Goal: Check status: Check status

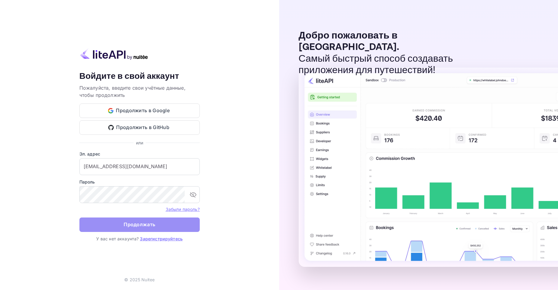
click at [129, 226] on ya-tr-span "Продолжать" at bounding box center [140, 225] width 32 height 8
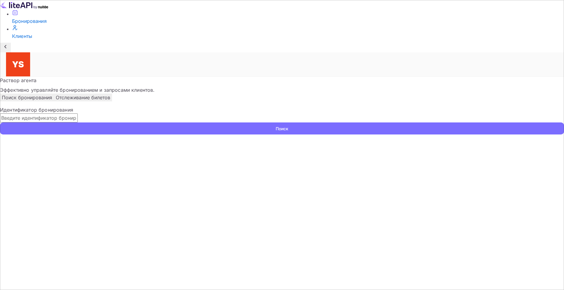
click at [78, 113] on input "text" at bounding box center [39, 117] width 78 height 9
paste input "8971619"
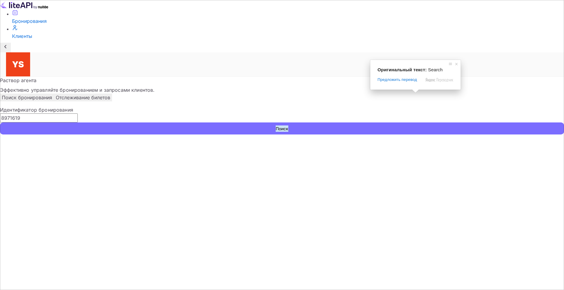
type input "8971619"
click at [415, 93] on span at bounding box center [415, 91] width 8 height 4
click at [423, 123] on button "Поиск" at bounding box center [282, 129] width 564 height 12
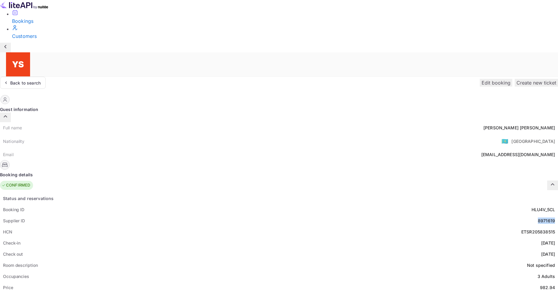
drag, startPoint x: 293, startPoint y: 162, endPoint x: 310, endPoint y: 160, distance: 17.6
click at [310, 215] on div "Supplier ID 8971619" at bounding box center [279, 220] width 558 height 11
copy div "8971619"
click at [266, 204] on div "Booking ID HLU4V_5CL" at bounding box center [279, 209] width 558 height 11
drag, startPoint x: 270, startPoint y: 71, endPoint x: 309, endPoint y: 73, distance: 38.9
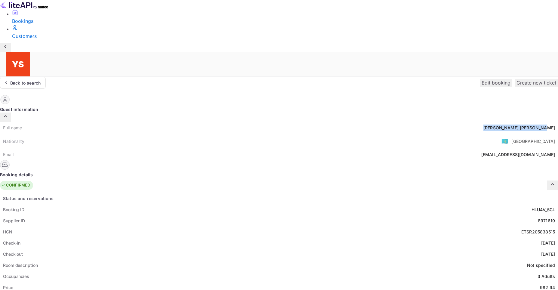
click at [484, 125] on div "[PERSON_NAME]" at bounding box center [520, 128] width 72 height 6
copy div "[PERSON_NAME]"
drag, startPoint x: 295, startPoint y: 227, endPoint x: 312, endPoint y: 228, distance: 17.5
click at [312, 282] on div "Price 982.94" at bounding box center [279, 287] width 558 height 11
copy div "982.94"
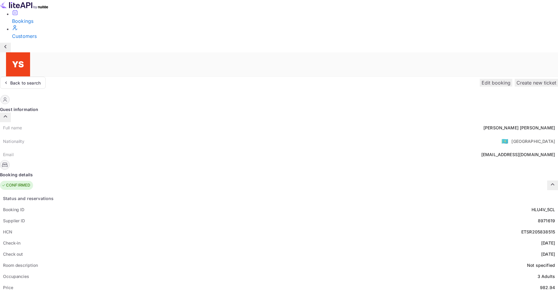
drag, startPoint x: 301, startPoint y: 272, endPoint x: 310, endPoint y: 272, distance: 9.6
copy ya-tr-span "USD"
